Goal: Information Seeking & Learning: Learn about a topic

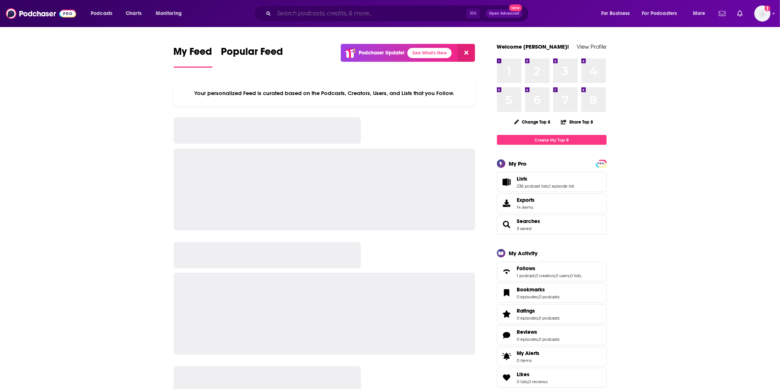
click at [371, 17] on input "Search podcasts, credits, & more..." at bounding box center [370, 14] width 192 height 12
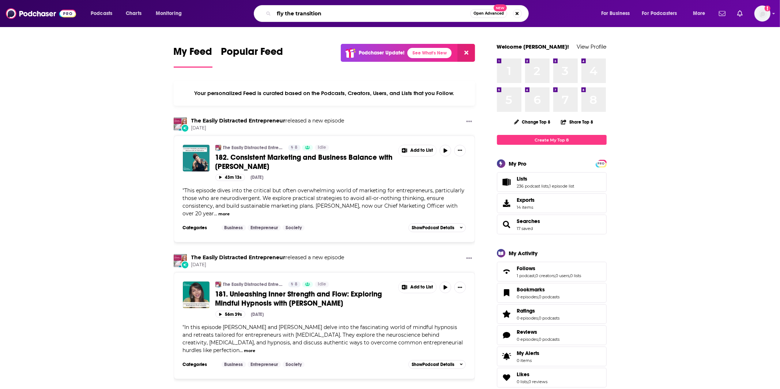
type input "fly the transition"
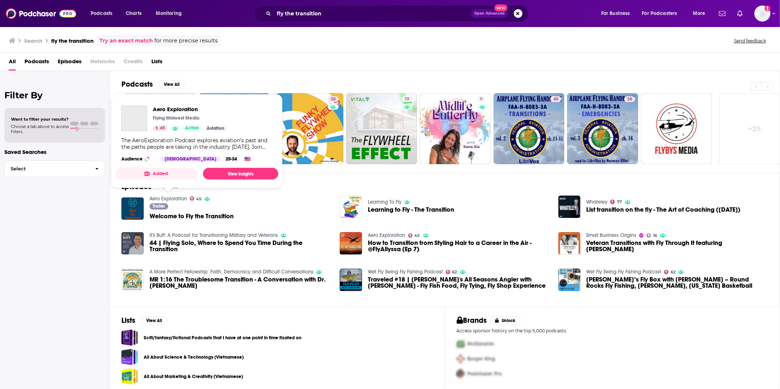
click at [176, 197] on link "Aero Exploration" at bounding box center [168, 199] width 37 height 6
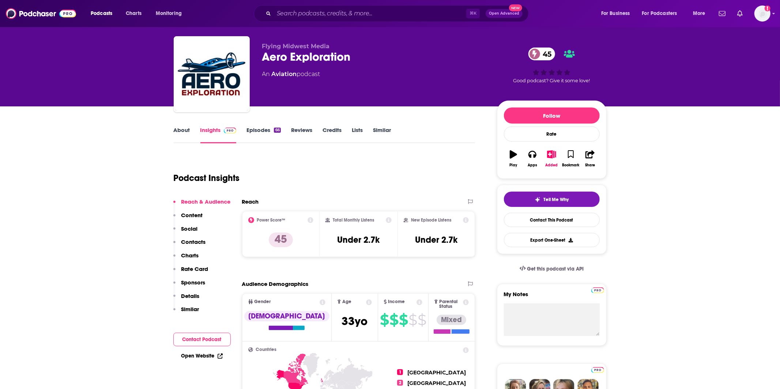
scroll to position [12, 0]
click at [530, 158] on icon "button" at bounding box center [532, 154] width 8 height 7
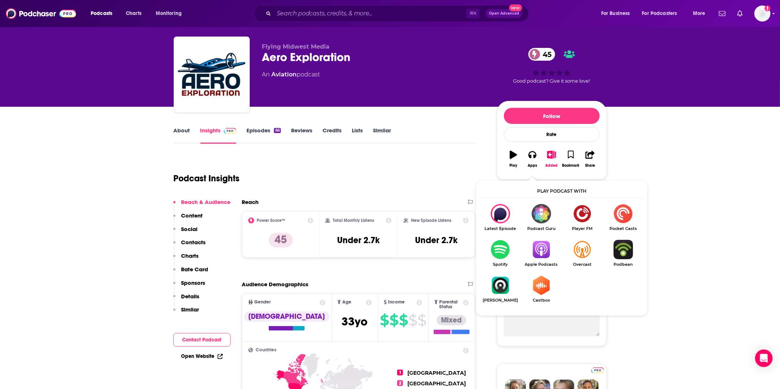
click at [537, 257] on img "Show Listen On dropdown" at bounding box center [541, 249] width 41 height 19
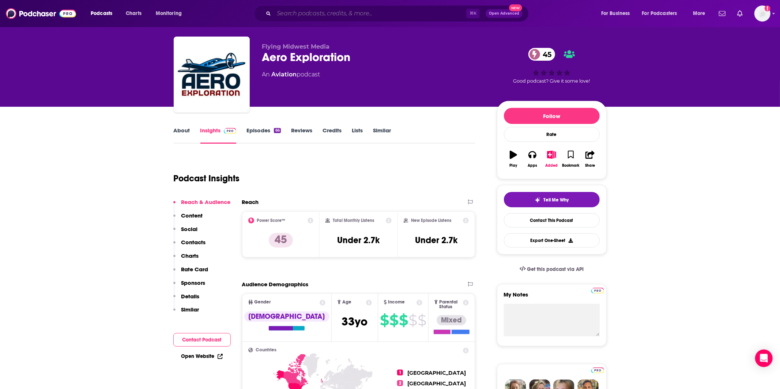
click at [387, 13] on input "Search podcasts, credits, & more..." at bounding box center [370, 14] width 192 height 12
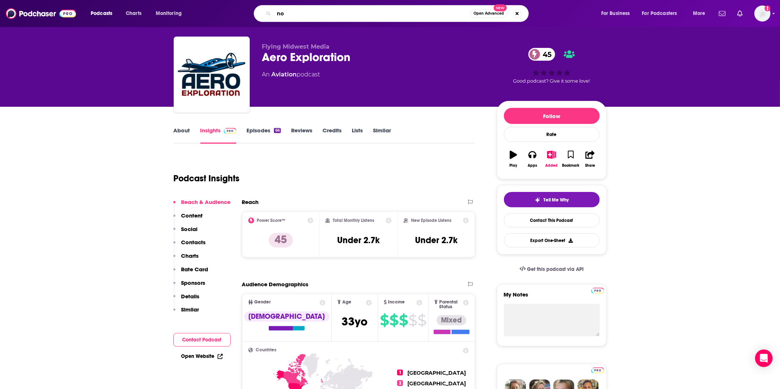
type input "n"
type input "the aviator's guide: novice to pilot"
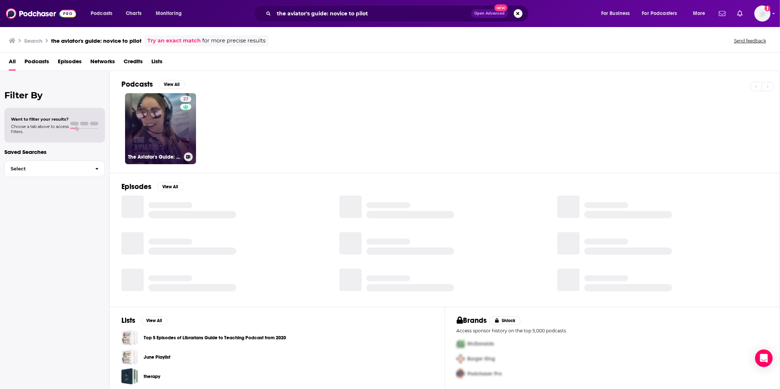
click at [162, 137] on link "27 The Aviator's Guide: Novice to Pilot" at bounding box center [160, 128] width 71 height 71
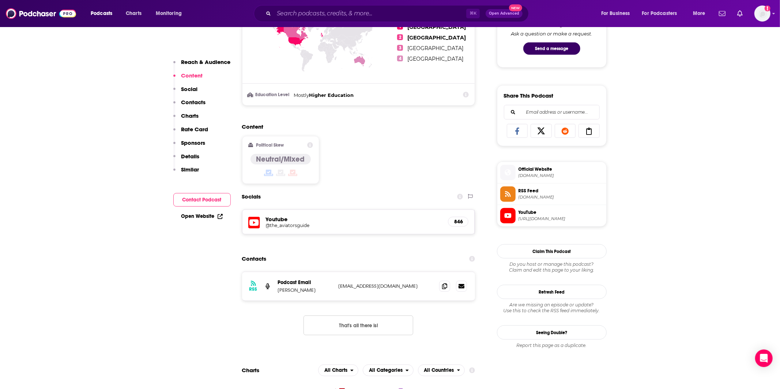
scroll to position [404, 0]
